Goal: Find specific page/section: Find specific page/section

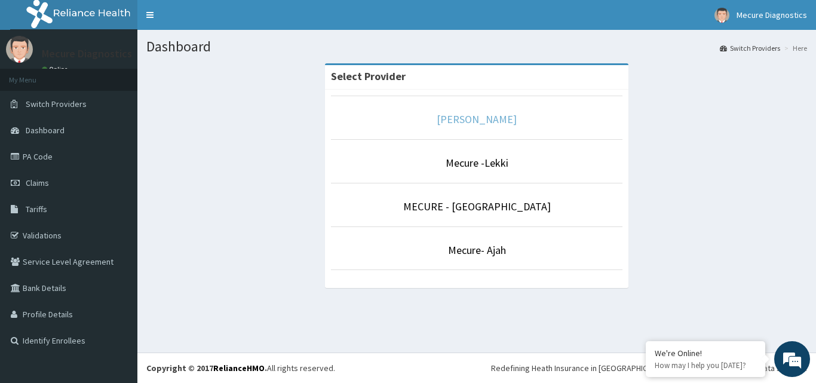
click at [487, 122] on link "[PERSON_NAME]" at bounding box center [477, 119] width 80 height 14
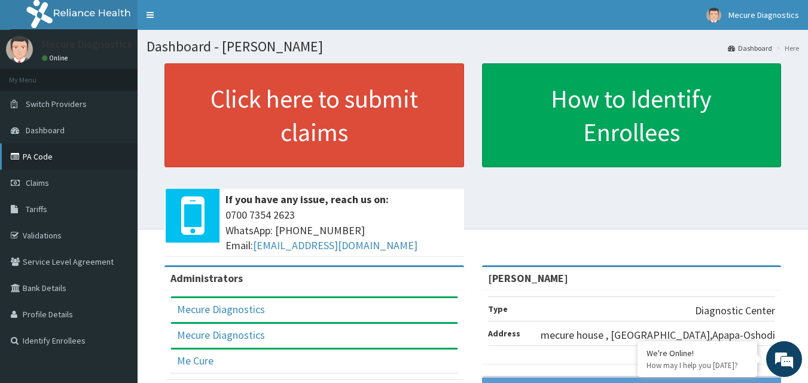
click at [51, 155] on link "PA Code" at bounding box center [68, 156] width 137 height 26
